Goal: Transaction & Acquisition: Purchase product/service

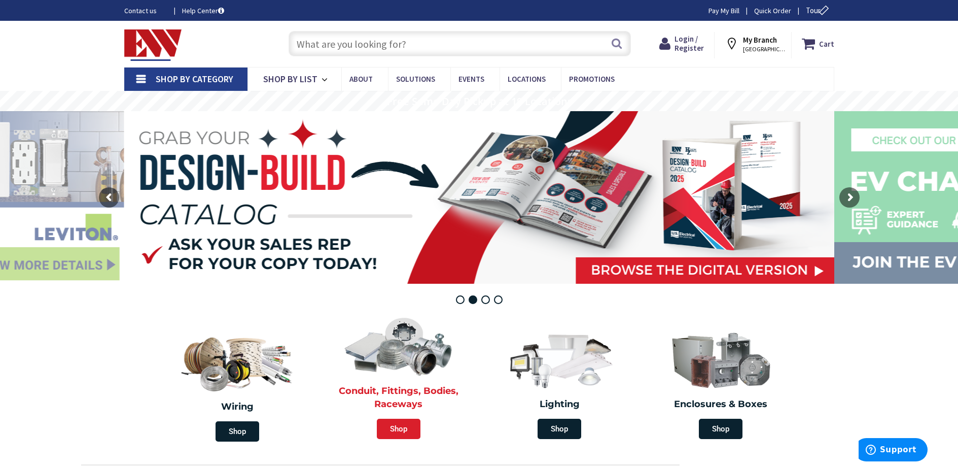
click at [405, 428] on span "Shop" at bounding box center [399, 429] width 44 height 20
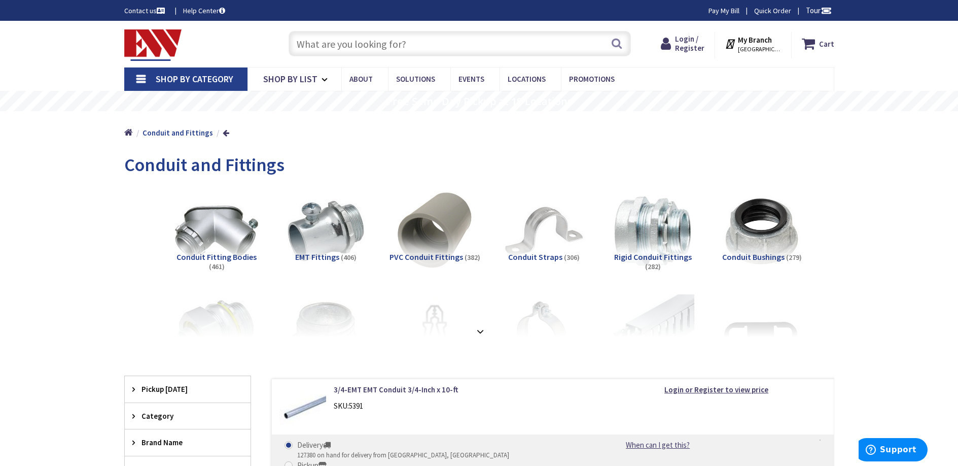
click at [367, 45] on input "text" at bounding box center [460, 43] width 342 height 25
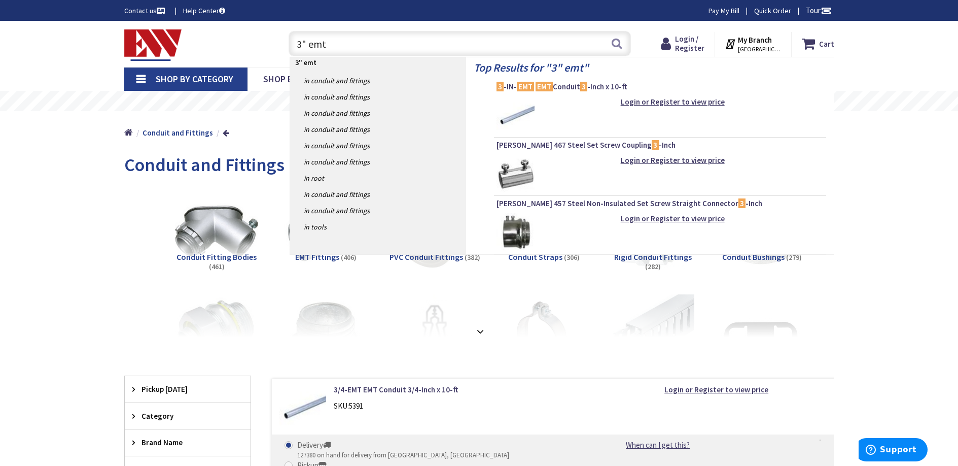
type input "3" emt"
click at [526, 115] on img at bounding box center [516, 115] width 38 height 38
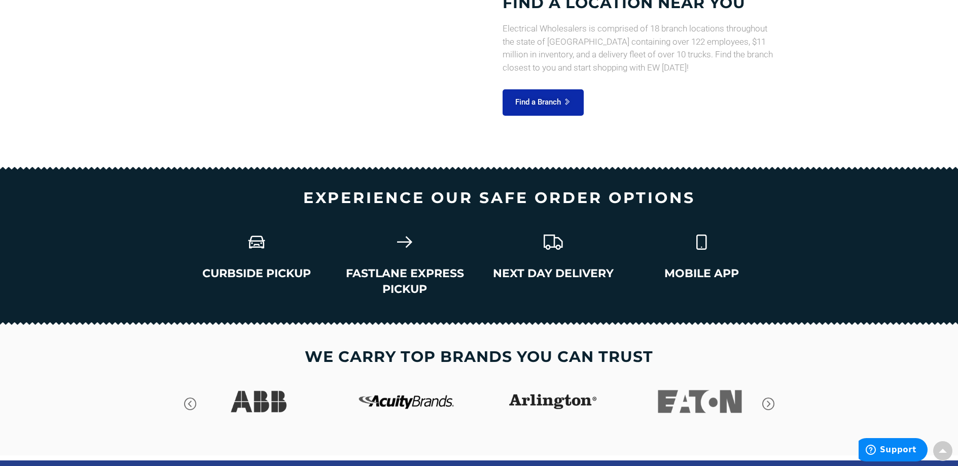
scroll to position [1395, 0]
